Goal: Check status: Check status

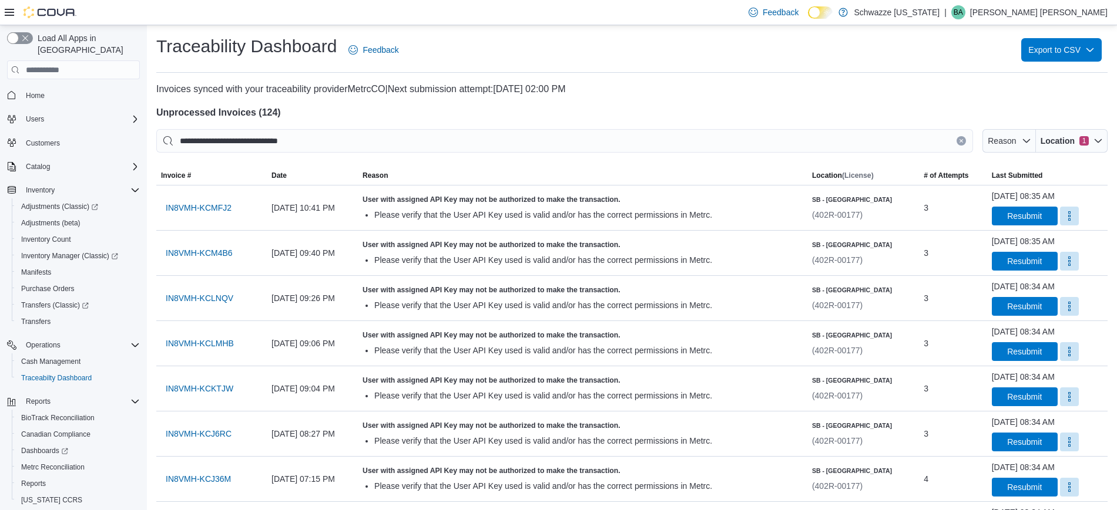
scroll to position [24, 0]
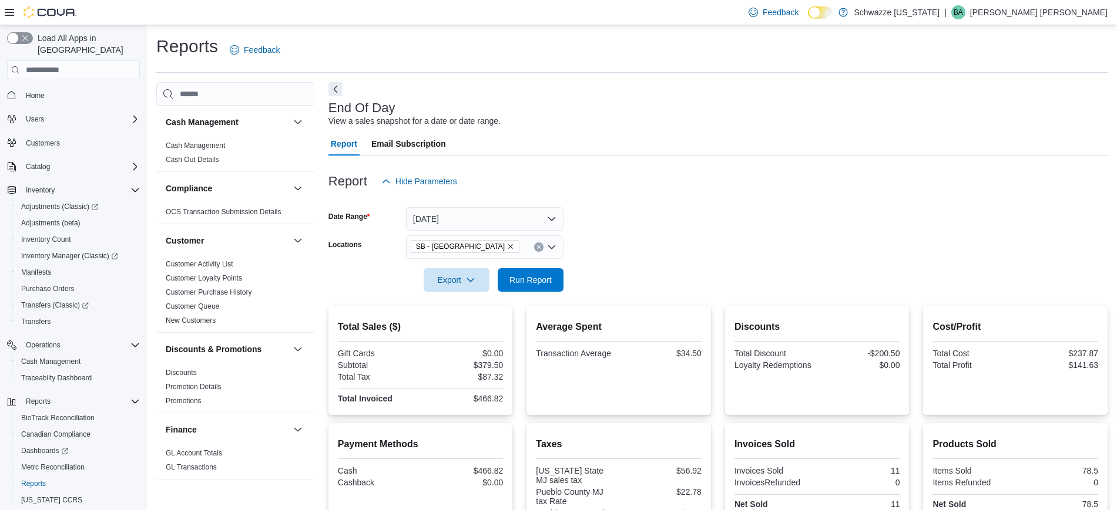
scroll to position [172, 0]
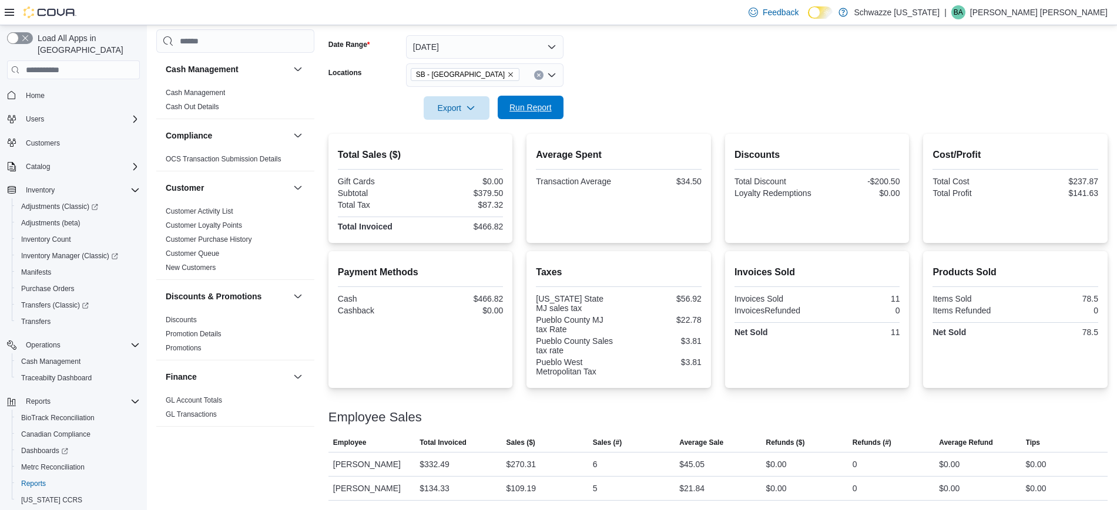
click at [545, 97] on span "Run Report" at bounding box center [531, 107] width 52 height 23
click at [524, 102] on span "Run Report" at bounding box center [530, 108] width 42 height 12
click at [533, 107] on span "Run Report" at bounding box center [530, 108] width 42 height 12
click at [539, 112] on span "Run Report" at bounding box center [530, 108] width 42 height 12
click at [542, 106] on span "Run Report" at bounding box center [530, 108] width 42 height 12
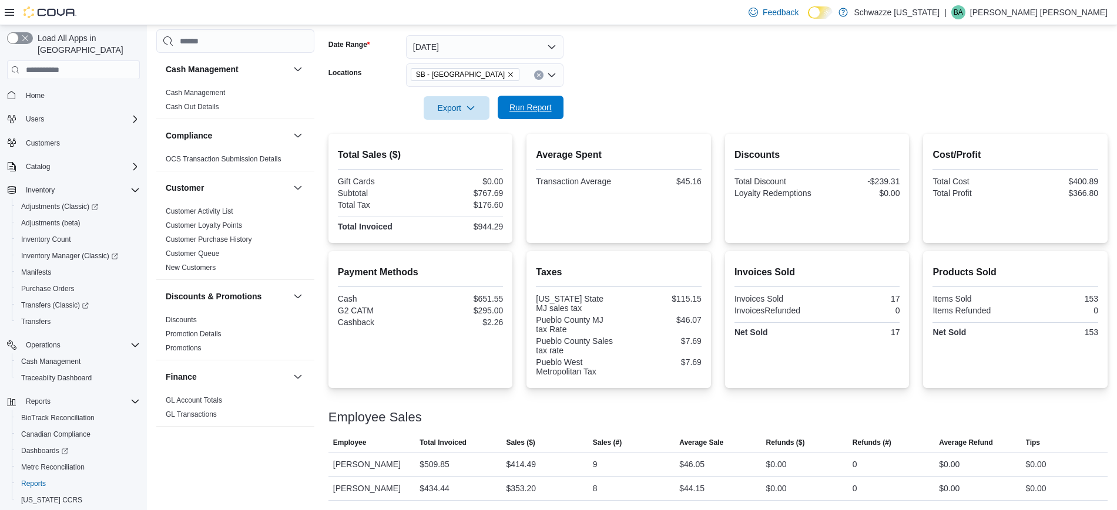
click at [549, 115] on span "Run Report" at bounding box center [531, 107] width 52 height 23
click at [551, 102] on span "Run Report" at bounding box center [531, 107] width 52 height 23
